Goal: Navigation & Orientation: Find specific page/section

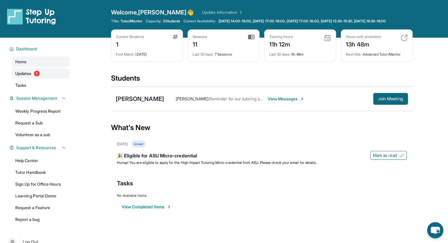
click at [31, 73] on span "Updates" at bounding box center [23, 74] width 16 height 6
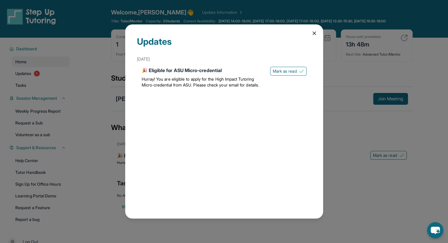
click at [312, 34] on icon at bounding box center [314, 33] width 6 height 6
